Goal: Task Accomplishment & Management: Manage account settings

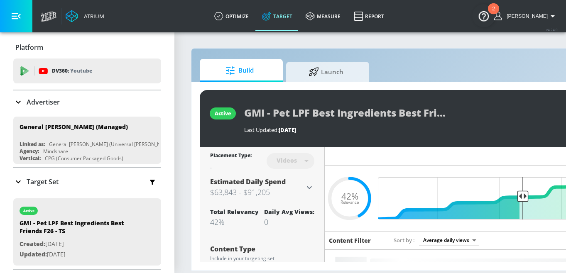
scroll to position [0, 29]
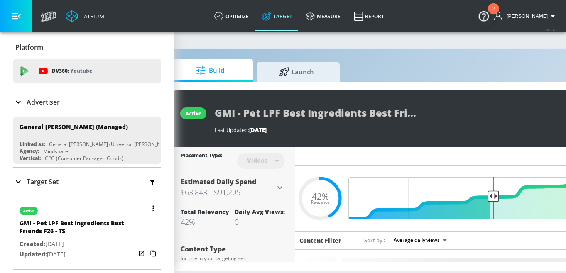
click at [157, 210] on button "button" at bounding box center [153, 209] width 12 height 12
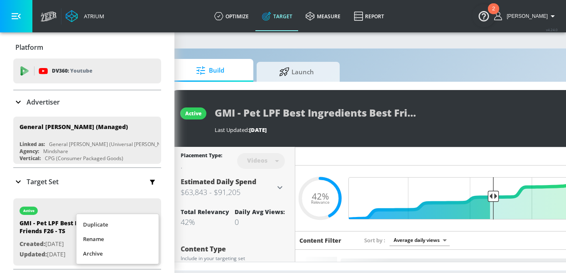
click at [133, 225] on li "Duplicate" at bounding box center [117, 225] width 82 height 15
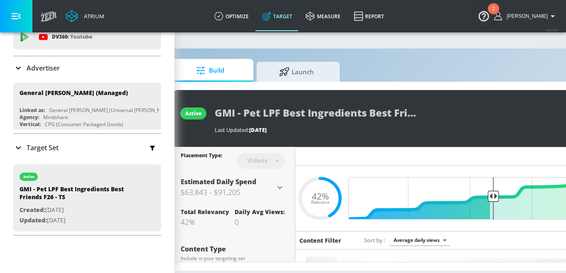
scroll to position [120, 0]
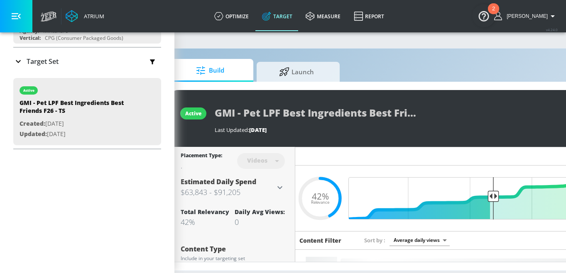
click at [61, 67] on div "Target Set" at bounding box center [87, 61] width 148 height 17
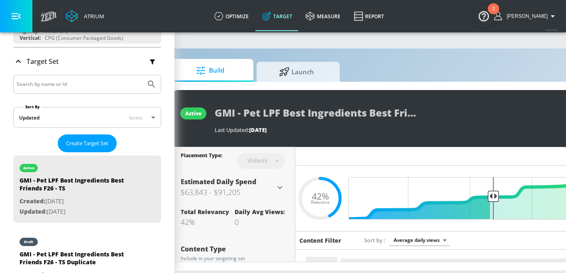
click at [87, 244] on div "draft" at bounding box center [78, 240] width 116 height 21
type input "GMI - Pet LPF Best Ingredients Best Friends F26 - TS Duplicate"
type input "0.05"
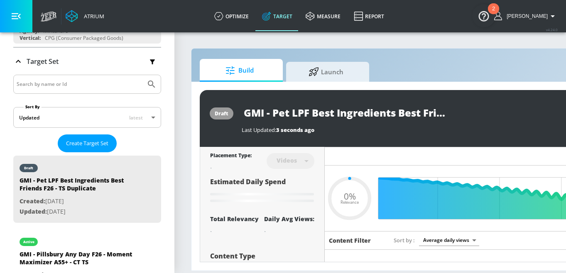
click at [403, 114] on input "GMI - Pet LPF Best Ingredients Best Friends F26 - TS Duplicate" at bounding box center [346, 112] width 208 height 19
click at [411, 111] on input "GMI - Pet LPF Best Ingredients Best Friends F26 - TS Duplicate" at bounding box center [346, 112] width 208 height 19
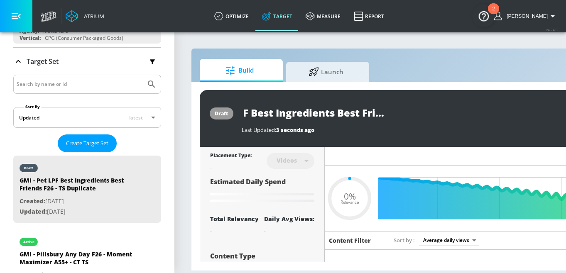
type input "GMI - Pet LPF Best Ingredients Best Friends F26 - TS"
type input "0.05"
click at [403, 108] on input "GMI - Pet LPF Best Ingredients Best Friends F26 - TS" at bounding box center [331, 112] width 178 height 19
type input "GMI - Pet LPF Best Ingredients Best Friends F26 - CTS"
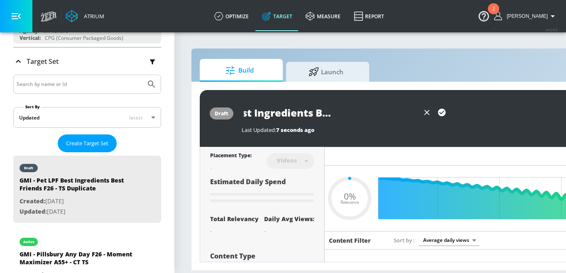
type input "0.05"
type input "GMI - Pet LPF Best Ingredients Best Friends F26 - CTTS"
type input "0.05"
type input "GMI - Pet LPF Best Ingredients Best Friends F26 - CT TS"
type input "0.05"
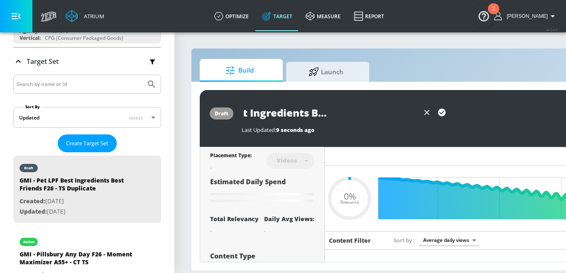
scroll to position [0, 88]
click at [398, 109] on input "GMI - Pet LPF Best Ingredients Best Friends F26 - CT TS" at bounding box center [331, 112] width 178 height 19
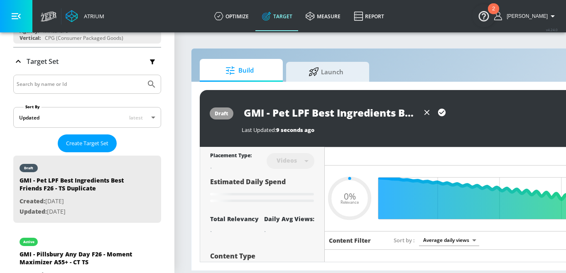
click at [439, 111] on icon "button" at bounding box center [441, 112] width 7 height 7
type input "GMI - Pet LPF Best Ingredients Best Friends F26 - CT TS"
type input "0.05"
click at [417, 76] on div "Build Launch" at bounding box center [437, 70] width 474 height 23
type input "GMI - Pet LPF Best Ingredients Best Friends F26 - TS Duplicate"
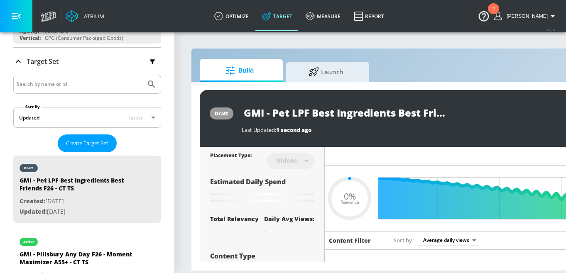
type input "0.42"
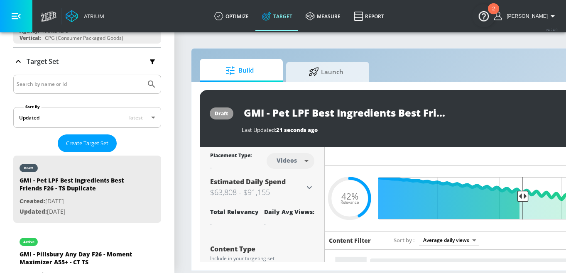
click at [296, 160] on body "Atrium optimize Target measure Report optimize Target measure Report v 4.24.0 […" at bounding box center [283, 136] width 566 height 273
click at [294, 176] on div "Channels" at bounding box center [291, 179] width 30 height 9
type input "channels"
click at [306, 116] on input "GMI - Pet LPF Best Ingredients Best Friends F26 - TS Duplicate" at bounding box center [346, 112] width 208 height 19
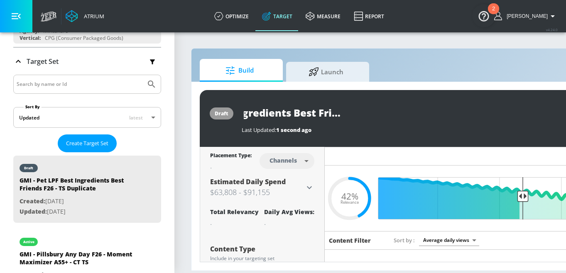
click at [418, 111] on input "GMI - Pet LPF Best Ingredients Best Friends F26 - TS Duplicate" at bounding box center [346, 112] width 208 height 19
click at [407, 114] on input "GMI - Pet LPF Best Ingredients Best Friends F26 - TS" at bounding box center [331, 112] width 178 height 19
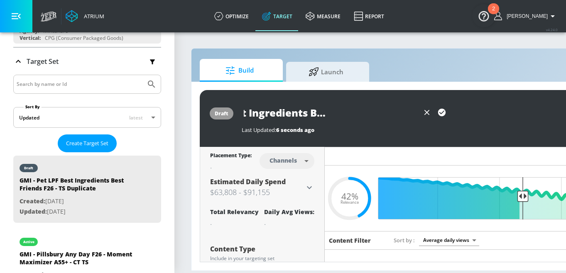
type input "GMI - Pet LPF Best Ingredients Best Friends F26 - CT TS"
click at [439, 113] on icon "button" at bounding box center [441, 112] width 7 height 7
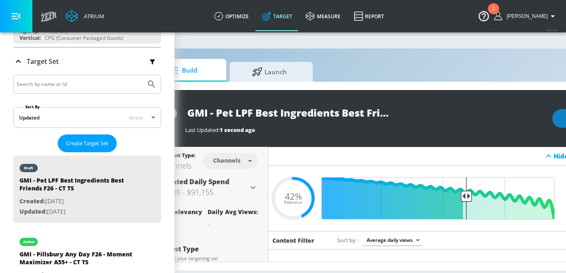
scroll to position [0, 133]
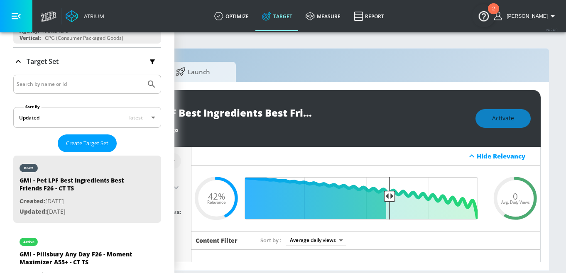
click at [326, 53] on div "Build Launch draft GMI - Pet LPF Best Ingredients Best Friends F26 - CT TS Last…" at bounding box center [304, 159] width 492 height 223
click at [494, 120] on span "Activate" at bounding box center [503, 118] width 22 height 10
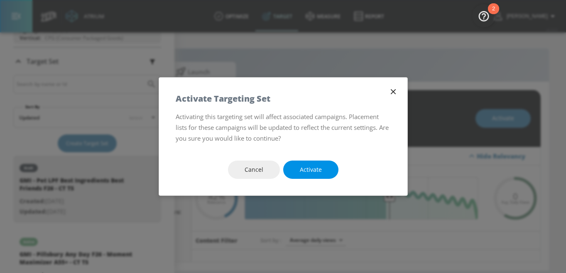
click at [296, 171] on button "Activate" at bounding box center [310, 170] width 55 height 19
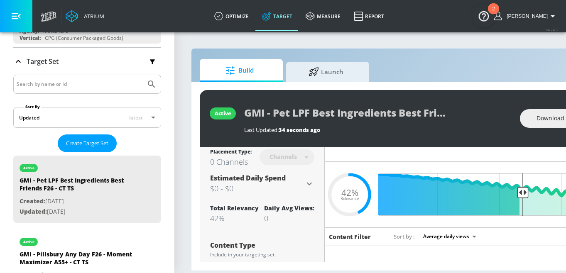
scroll to position [0, 0]
